Goal: Task Accomplishment & Management: Manage account settings

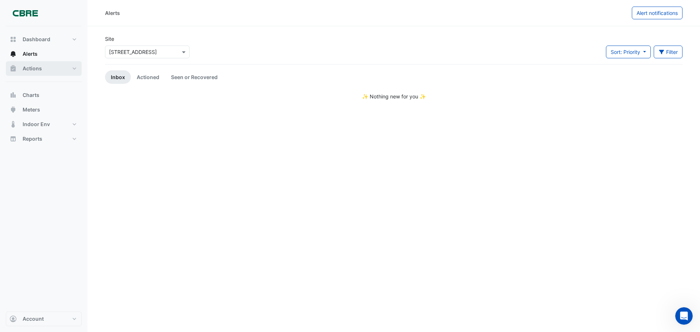
click at [36, 64] on button "Actions" at bounding box center [44, 68] width 76 height 15
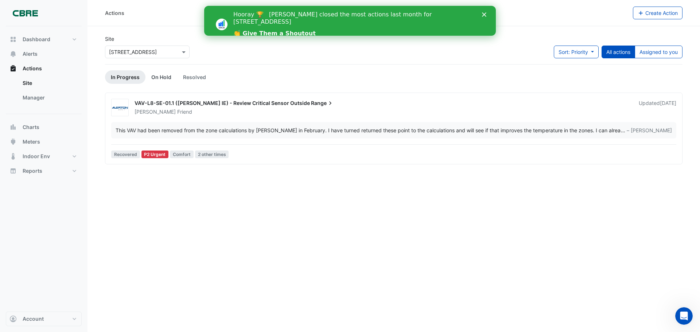
click at [159, 78] on link "On Hold" at bounding box center [161, 76] width 32 height 13
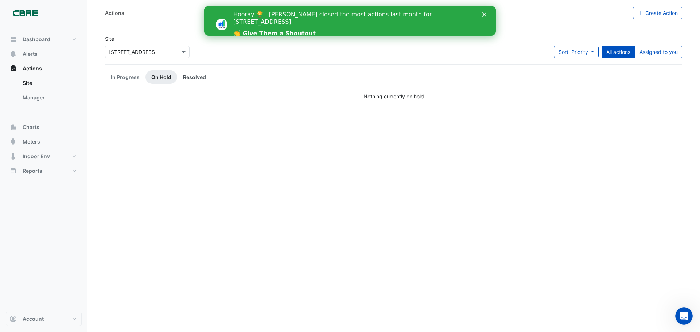
click at [186, 77] on link "Resolved" at bounding box center [194, 76] width 35 height 13
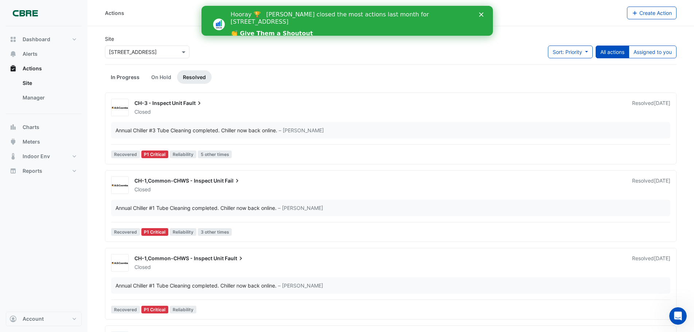
click at [124, 73] on link "In Progress" at bounding box center [125, 76] width 40 height 13
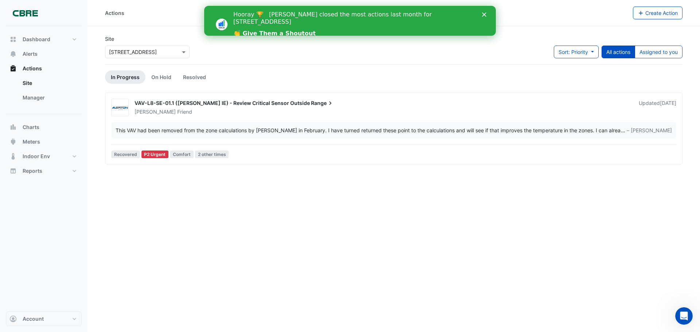
click at [484, 13] on icon "Close" at bounding box center [484, 14] width 4 height 4
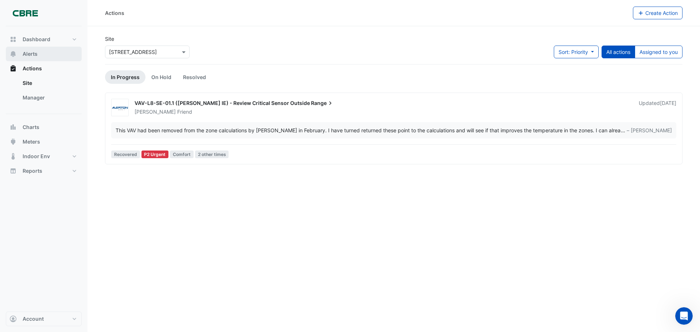
click at [19, 51] on button "Alerts" at bounding box center [44, 54] width 76 height 15
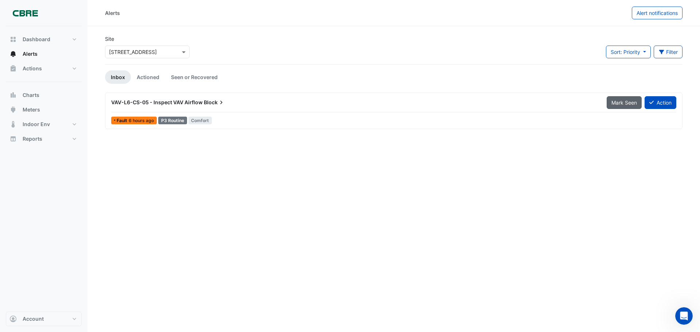
click at [612, 102] on span "Mark Seen" at bounding box center [624, 103] width 26 height 6
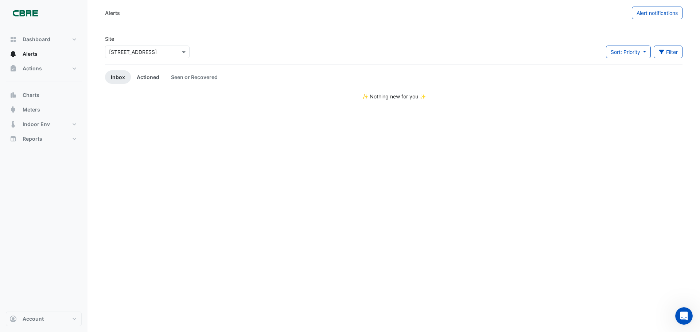
click at [147, 76] on link "Actioned" at bounding box center [148, 76] width 34 height 13
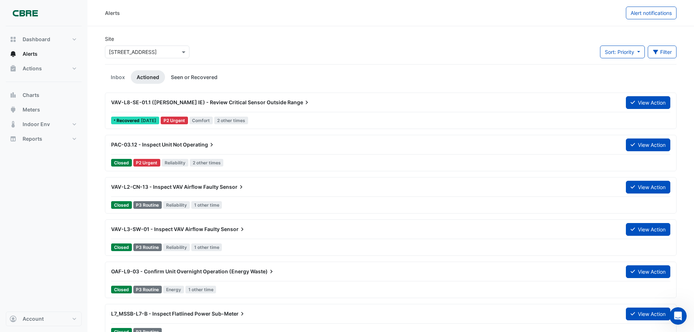
click at [192, 75] on link "Seen or Recovered" at bounding box center [194, 76] width 58 height 13
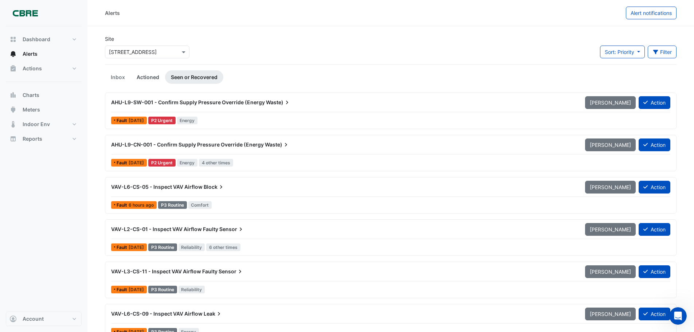
click at [154, 74] on link "Actioned" at bounding box center [148, 76] width 34 height 13
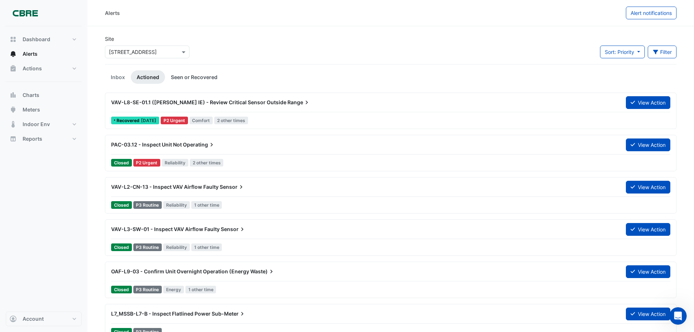
click at [182, 74] on link "Seen or Recovered" at bounding box center [194, 76] width 58 height 13
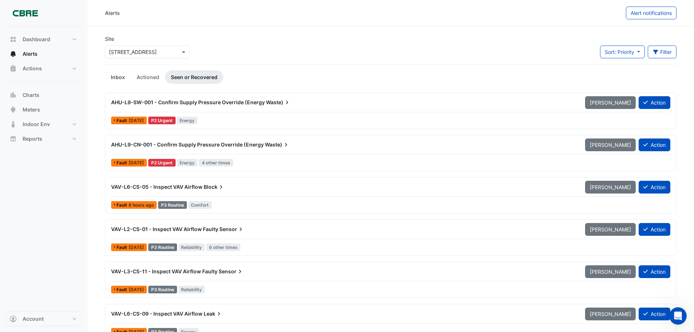
click at [110, 76] on link "Inbox" at bounding box center [118, 76] width 26 height 13
